Goal: Contribute content: Contribute content

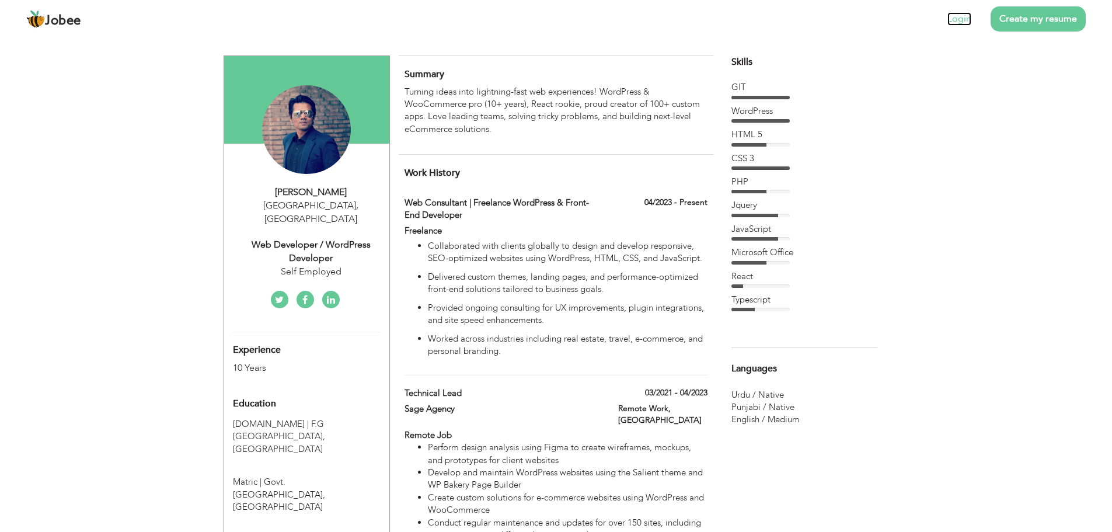
click at [957, 17] on link "Login" at bounding box center [959, 18] width 24 height 13
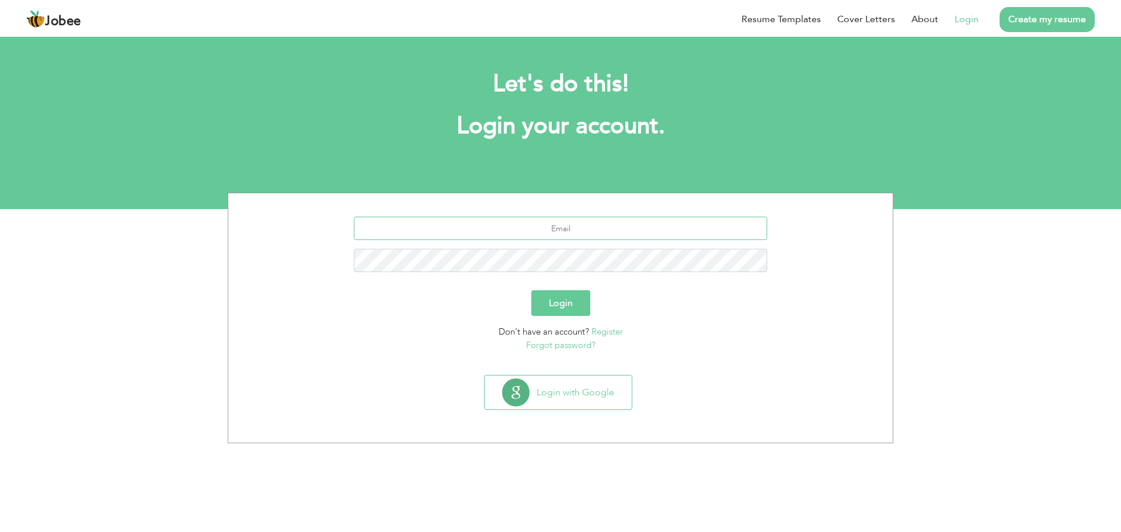
click at [559, 236] on input "text" at bounding box center [561, 228] width 414 height 23
type input "[EMAIL_ADDRESS][DOMAIN_NAME]"
click at [531, 290] on button "Login" at bounding box center [560, 303] width 59 height 26
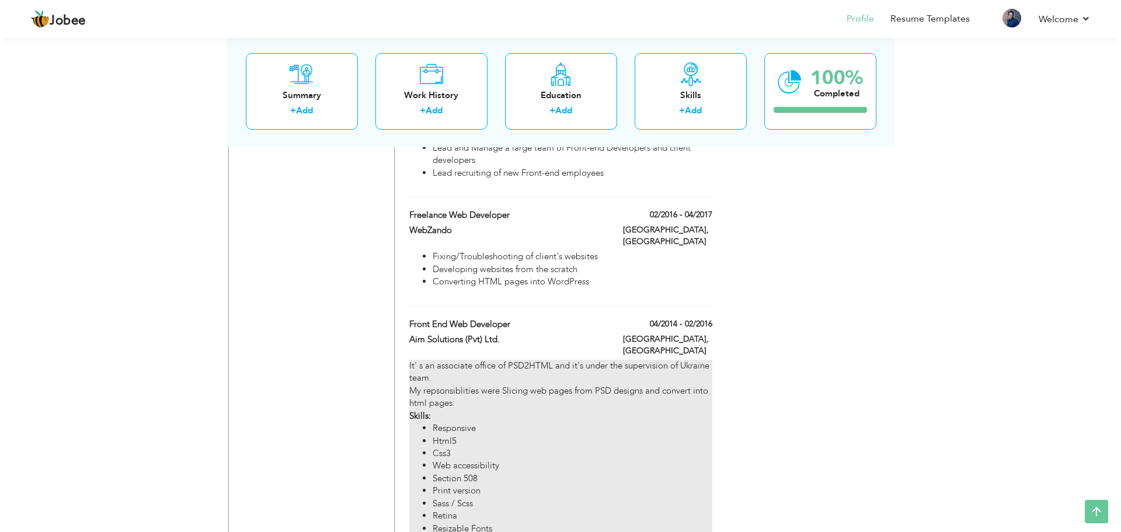
scroll to position [1285, 0]
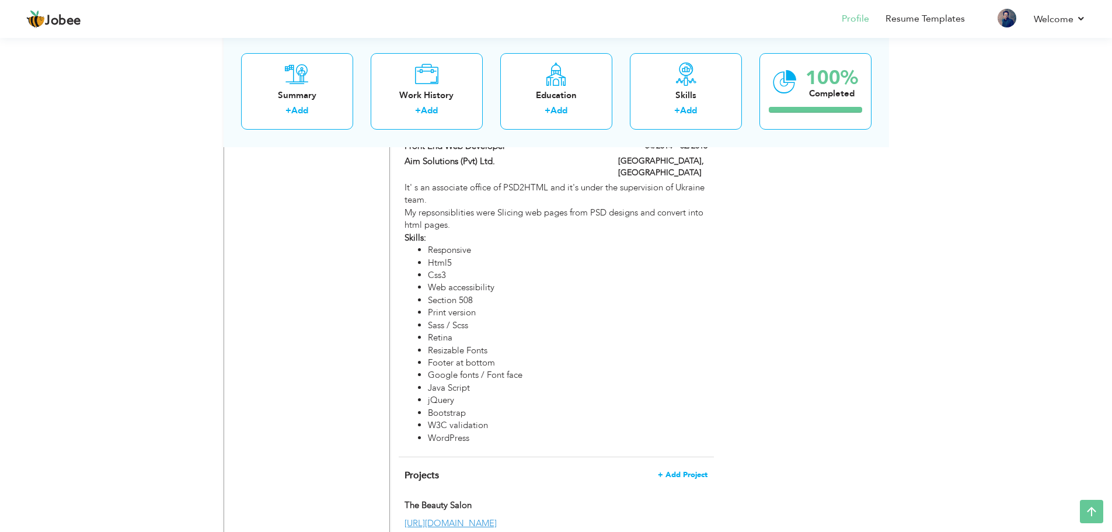
click at [688, 470] on span "+ Add Project" at bounding box center [683, 474] width 50 height 8
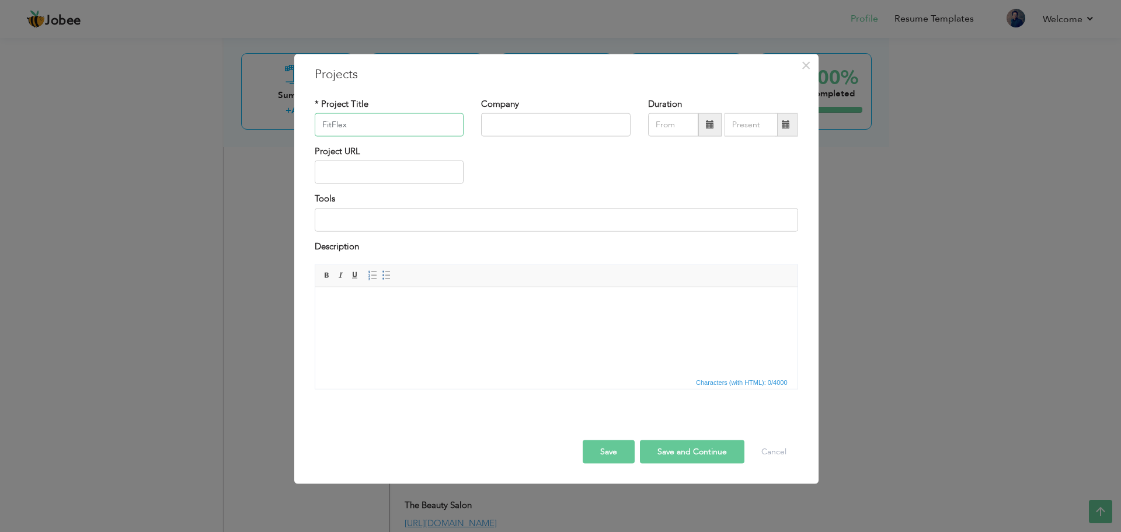
type input "FitFlex"
click at [540, 120] on input "text" at bounding box center [555, 124] width 149 height 23
click at [400, 166] on input "text" at bounding box center [389, 171] width 149 height 23
paste input "https://zainabdm3.sg-host.com/"
type input "https://zainabdm3.sg-host.com/"
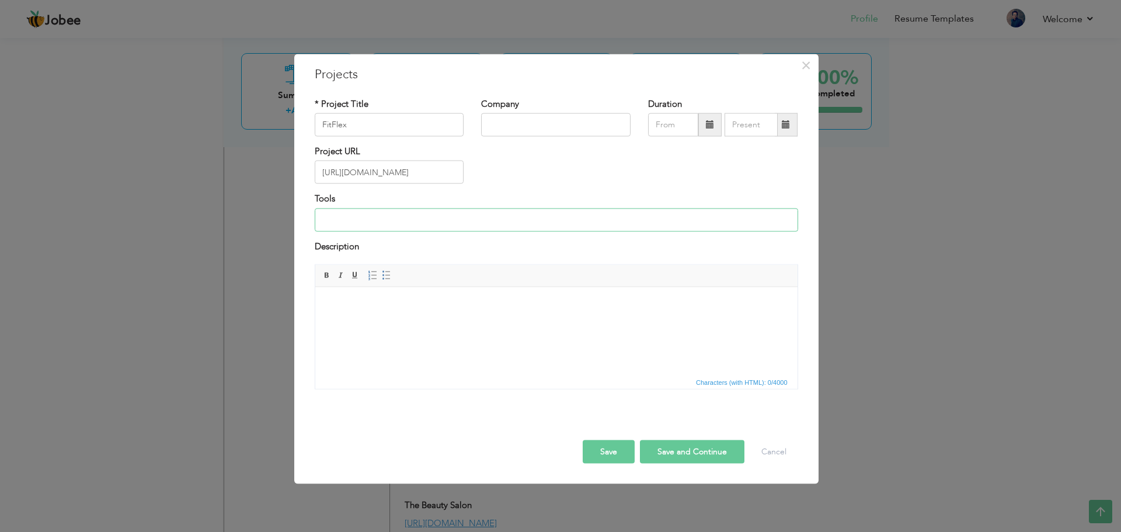
click at [416, 222] on input at bounding box center [556, 219] width 483 height 23
paste input "Elementor, Elementor Pro (incl. template items), Custom CSS, JavaScript (if app…"
drag, startPoint x: 587, startPoint y: 219, endPoint x: 734, endPoint y: 221, distance: 146.5
click at [734, 221] on input "Elementor, Elementor Pro (incl. template items), Custom CSS, JavaScript (if app…" at bounding box center [556, 219] width 483 height 23
type input "Elementor, Elementor Pro (incl. template items), Custom CSS, JavaScript"
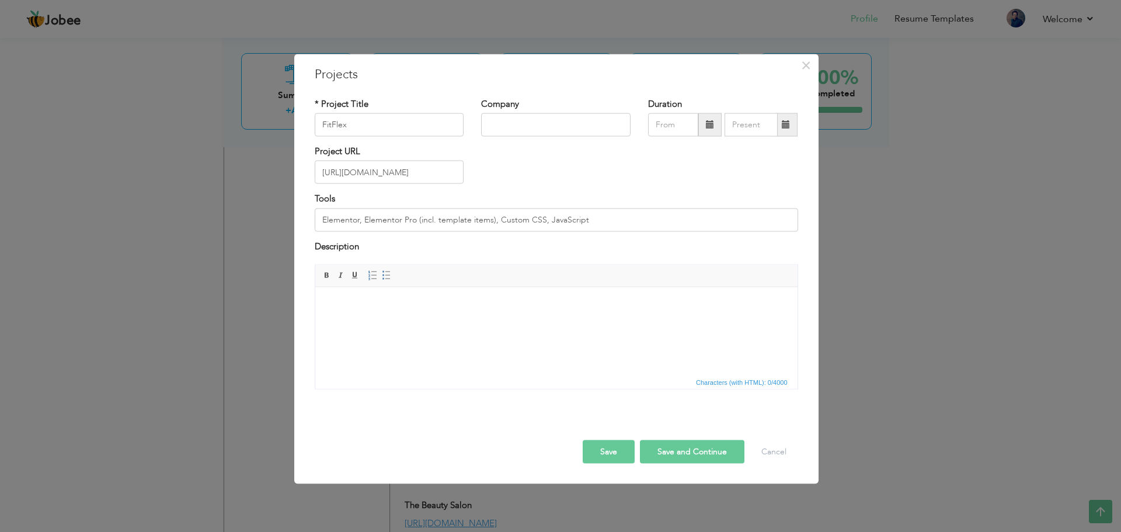
click at [388, 300] on body at bounding box center [555, 304] width 459 height 12
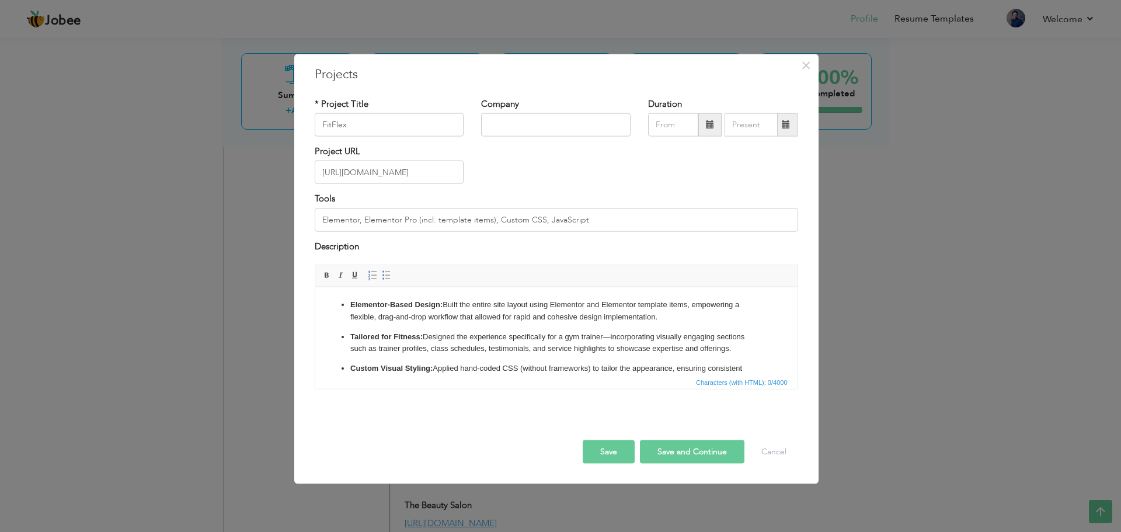
scroll to position [10, 0]
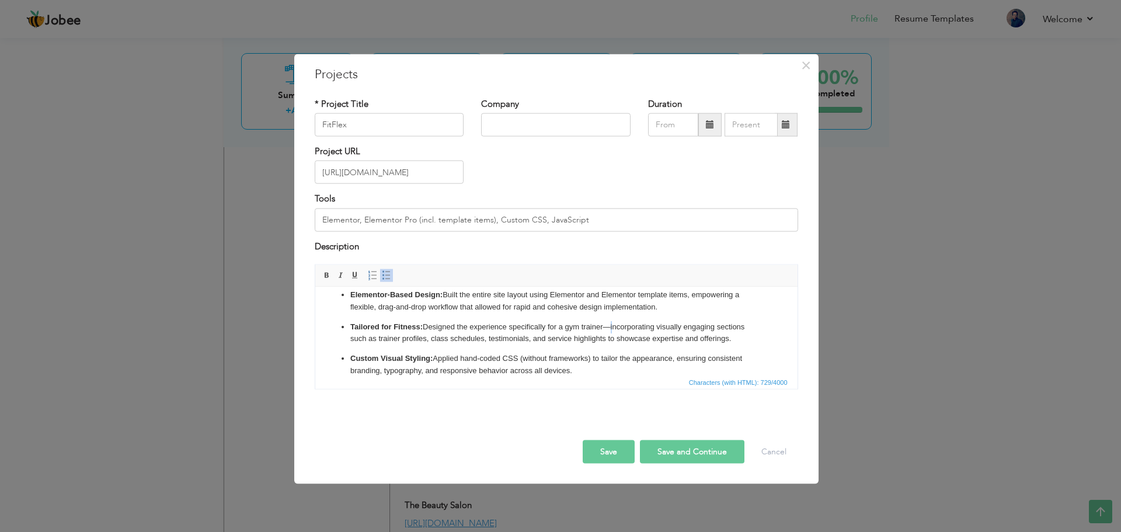
drag, startPoint x: 603, startPoint y: 329, endPoint x: 612, endPoint y: 329, distance: 8.8
click at [612, 329] on p "Tailored for Fitness: Designed the experience specifically for a gym trainer—in…" at bounding box center [556, 332] width 412 height 25
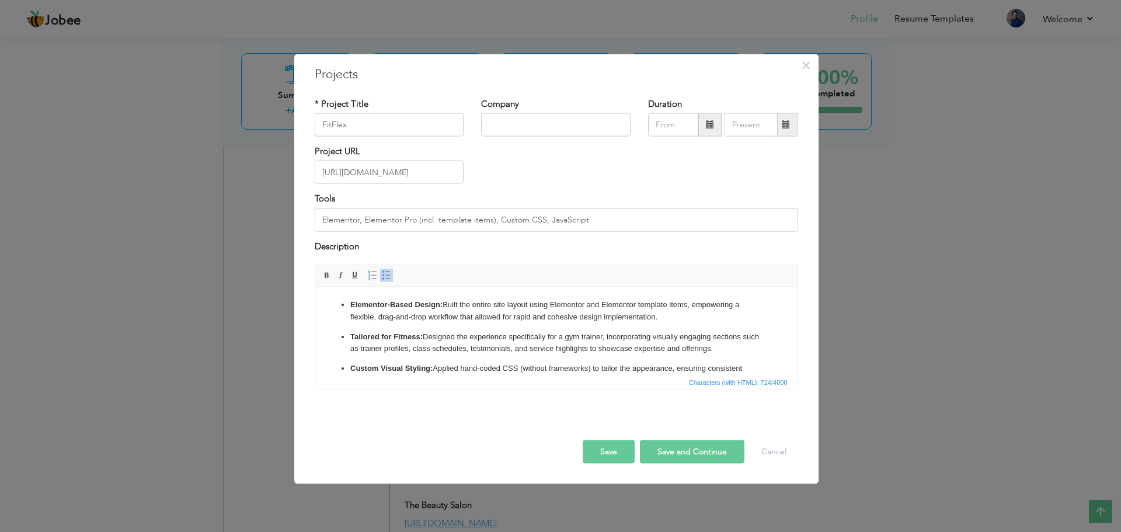
scroll to position [24, 0]
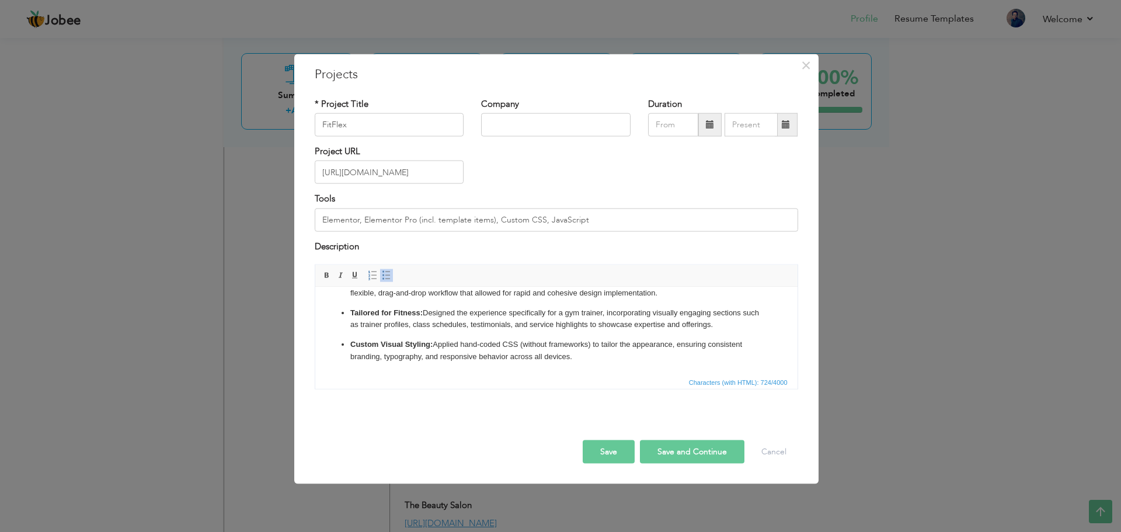
click at [605, 445] on button "Save" at bounding box center [608, 451] width 52 height 23
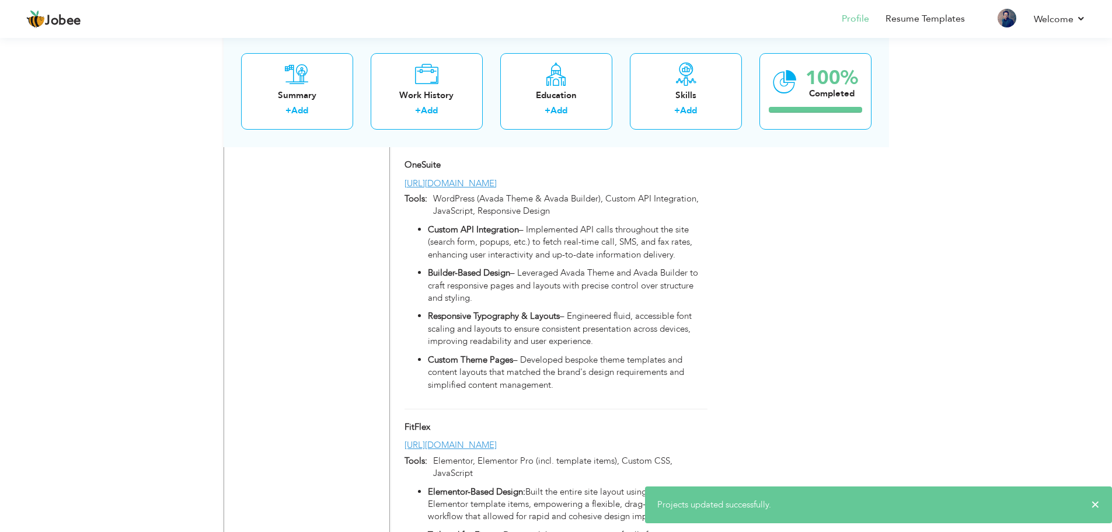
scroll to position [3384, 0]
